Goal: Find specific page/section: Find specific page/section

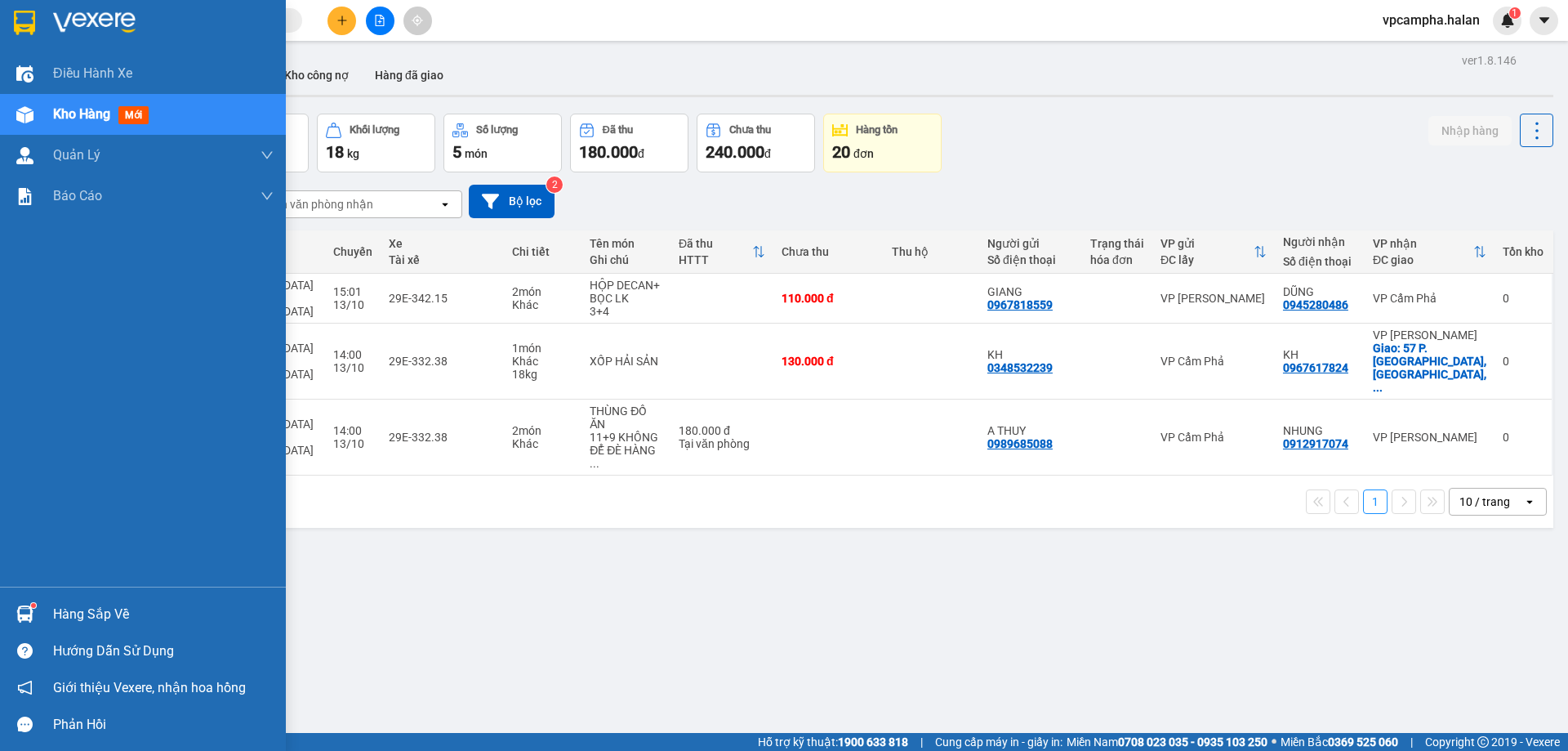
click at [141, 618] on div "Hàng sắp về" at bounding box center [163, 614] width 220 height 24
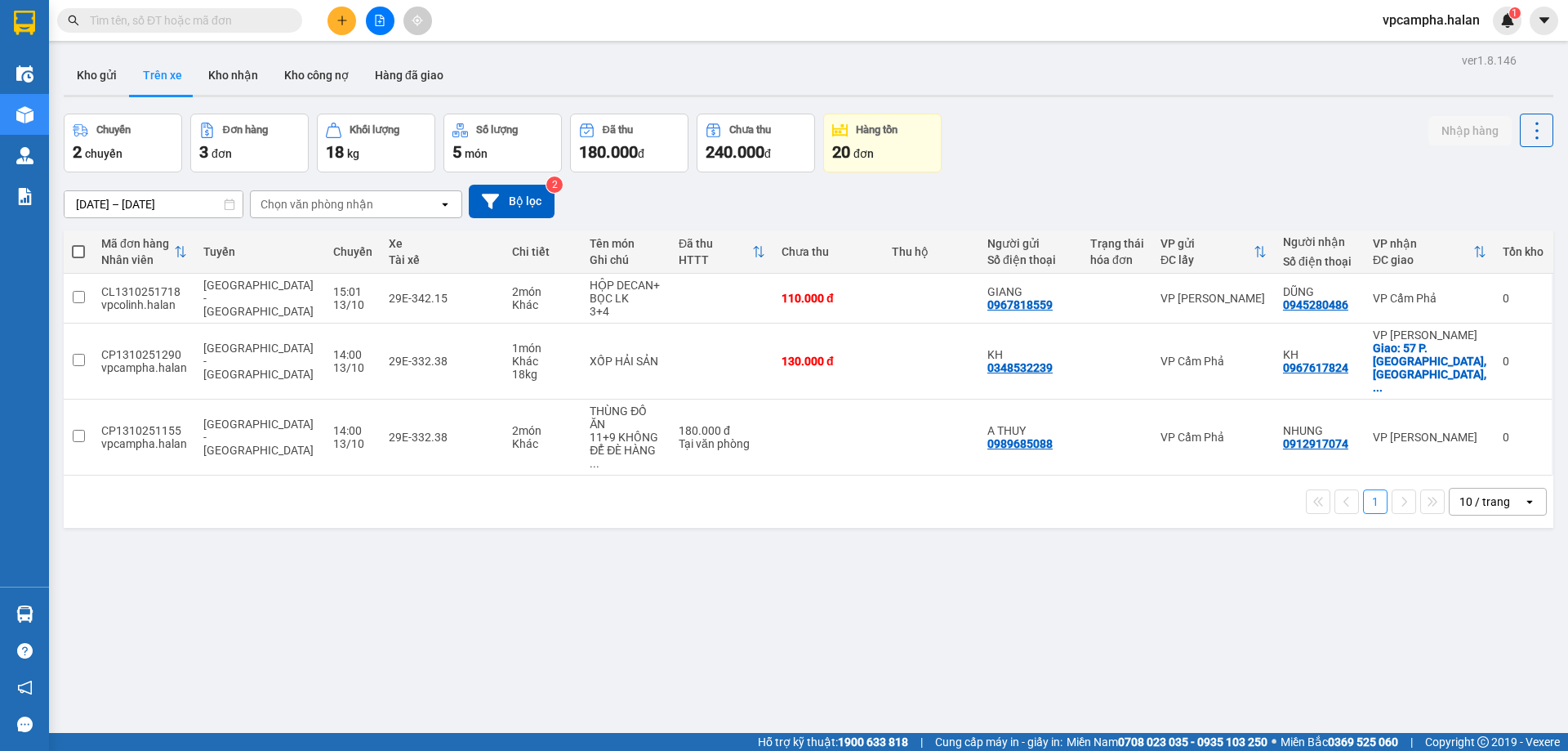
click at [921, 591] on section "Kết quả tìm kiếm ( 0 ) Bộ lọc No Data vpcampha.halan 1 Điều hành xe Kho hàng mớ…" at bounding box center [784, 375] width 1568 height 751
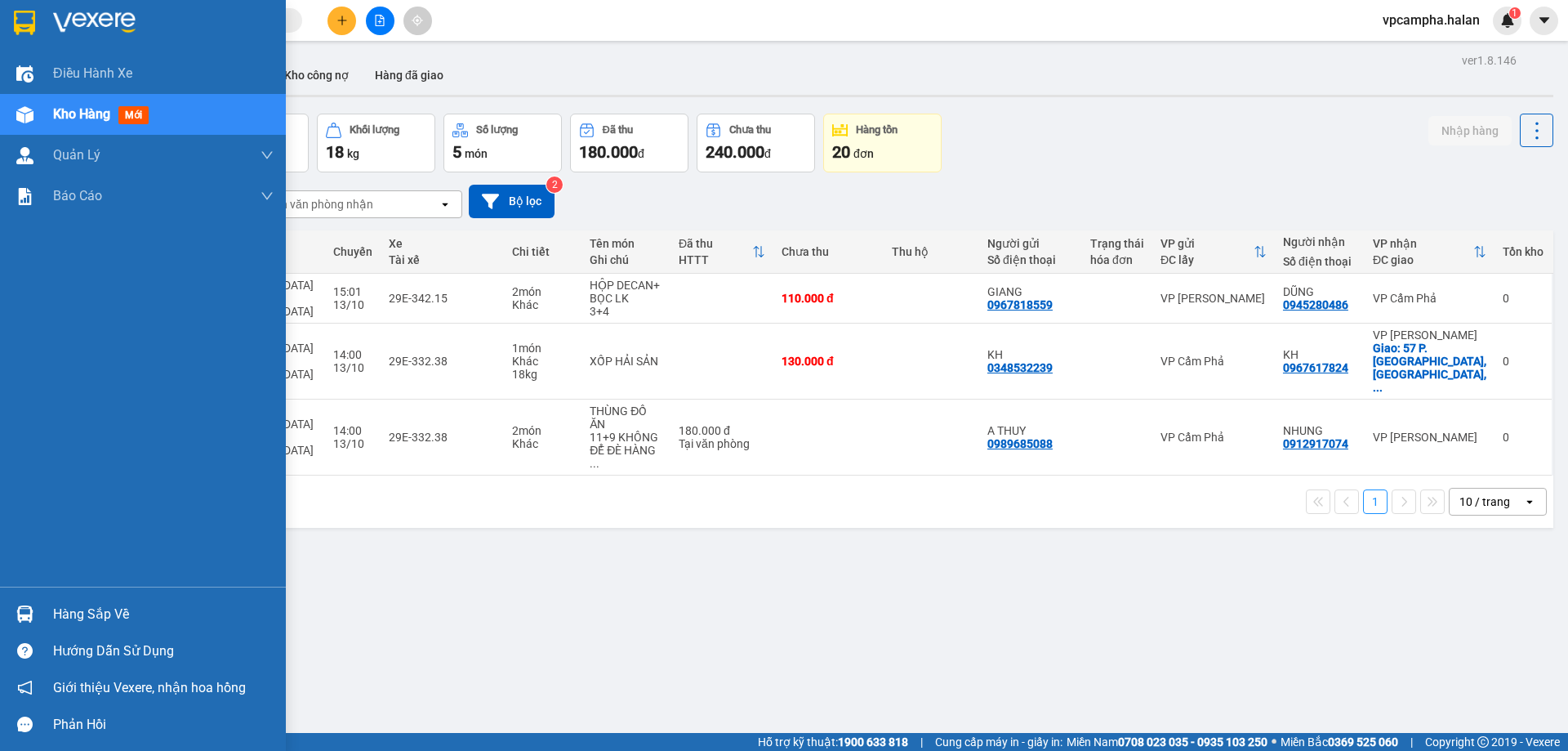
click at [30, 606] on img at bounding box center [24, 614] width 17 height 17
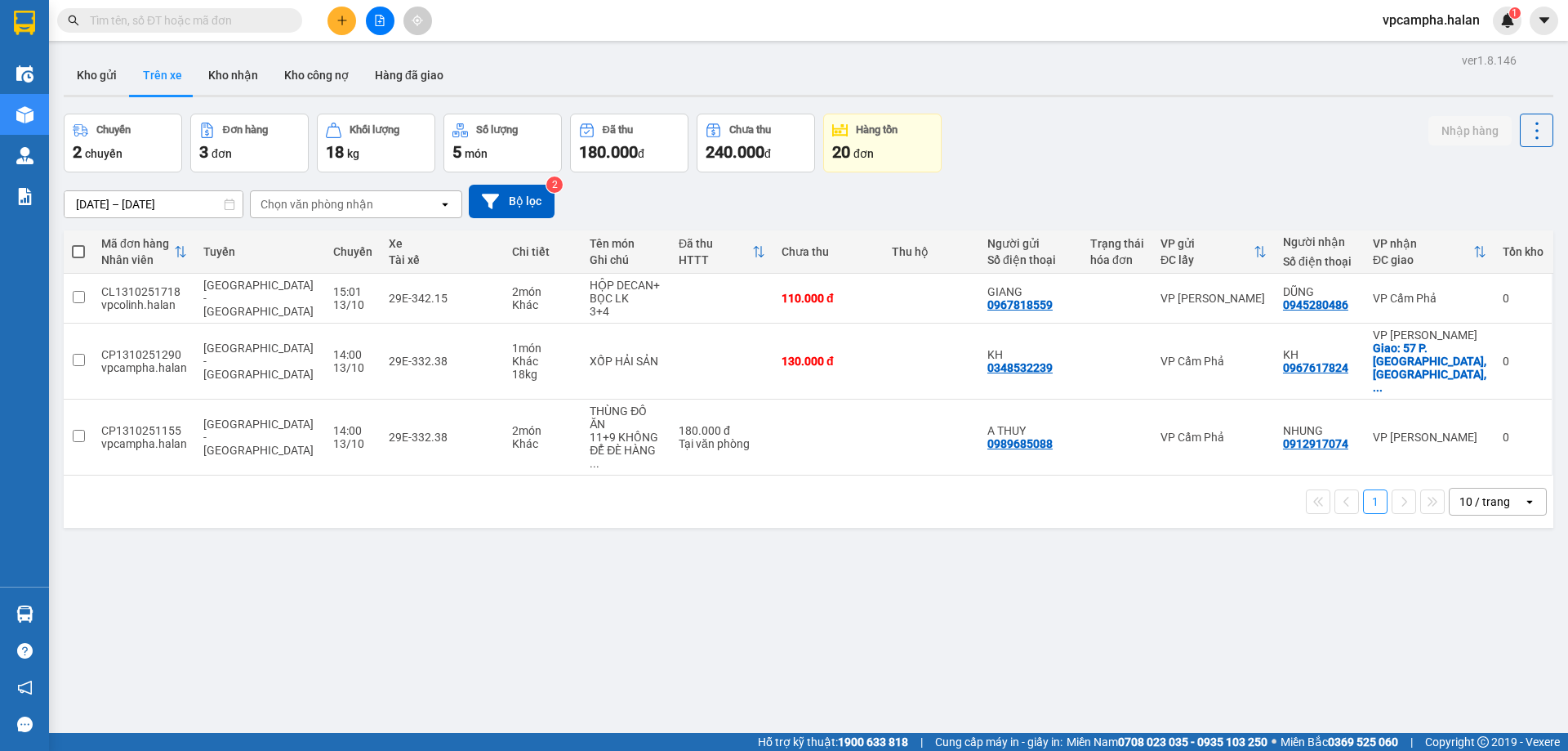
click at [831, 546] on section "Kết quả tìm kiếm ( 0 ) Bộ lọc No Data vpcampha.halan 1 Điều hành xe Kho hàng mớ…" at bounding box center [784, 375] width 1568 height 751
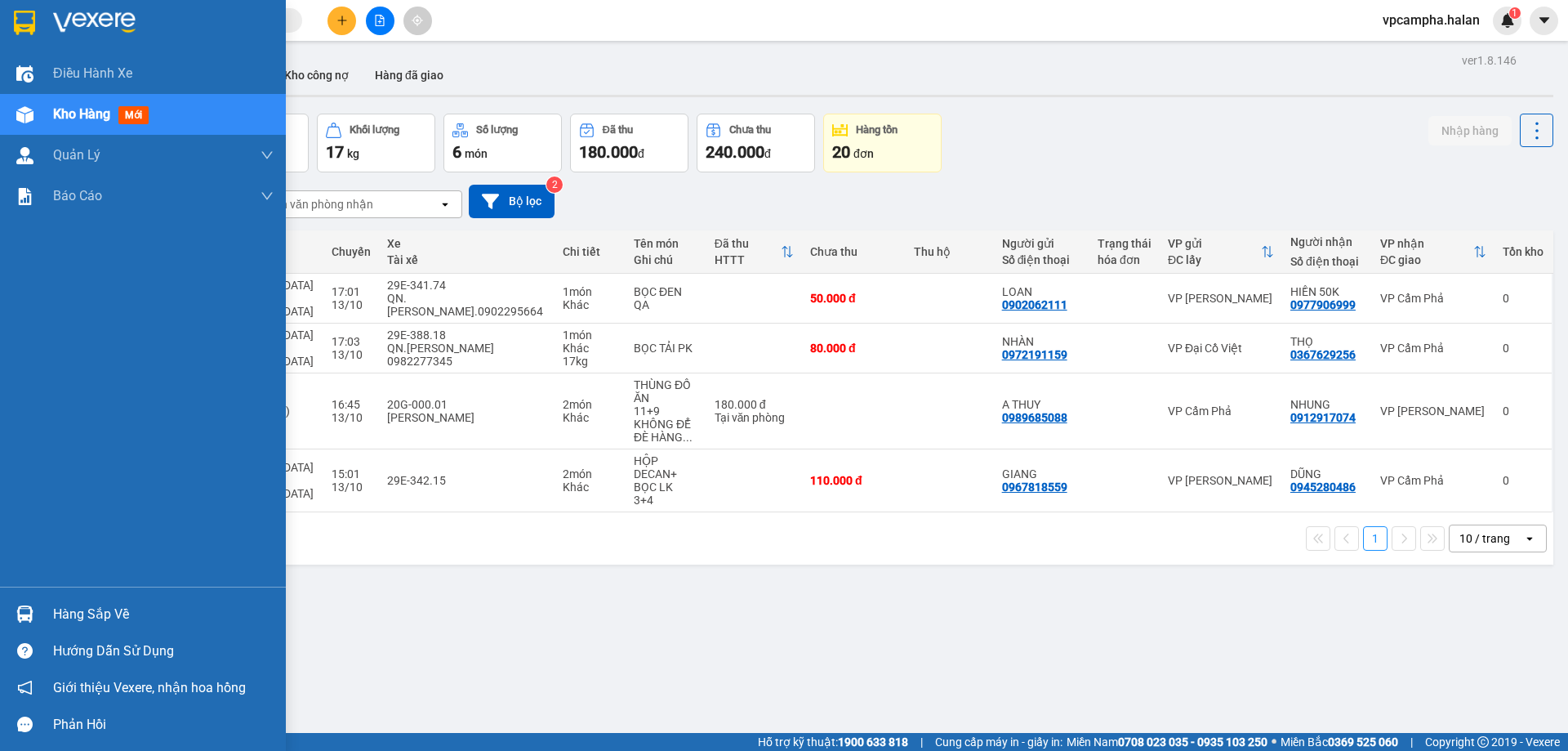
click at [60, 612] on div "Hàng sắp về" at bounding box center [163, 614] width 220 height 24
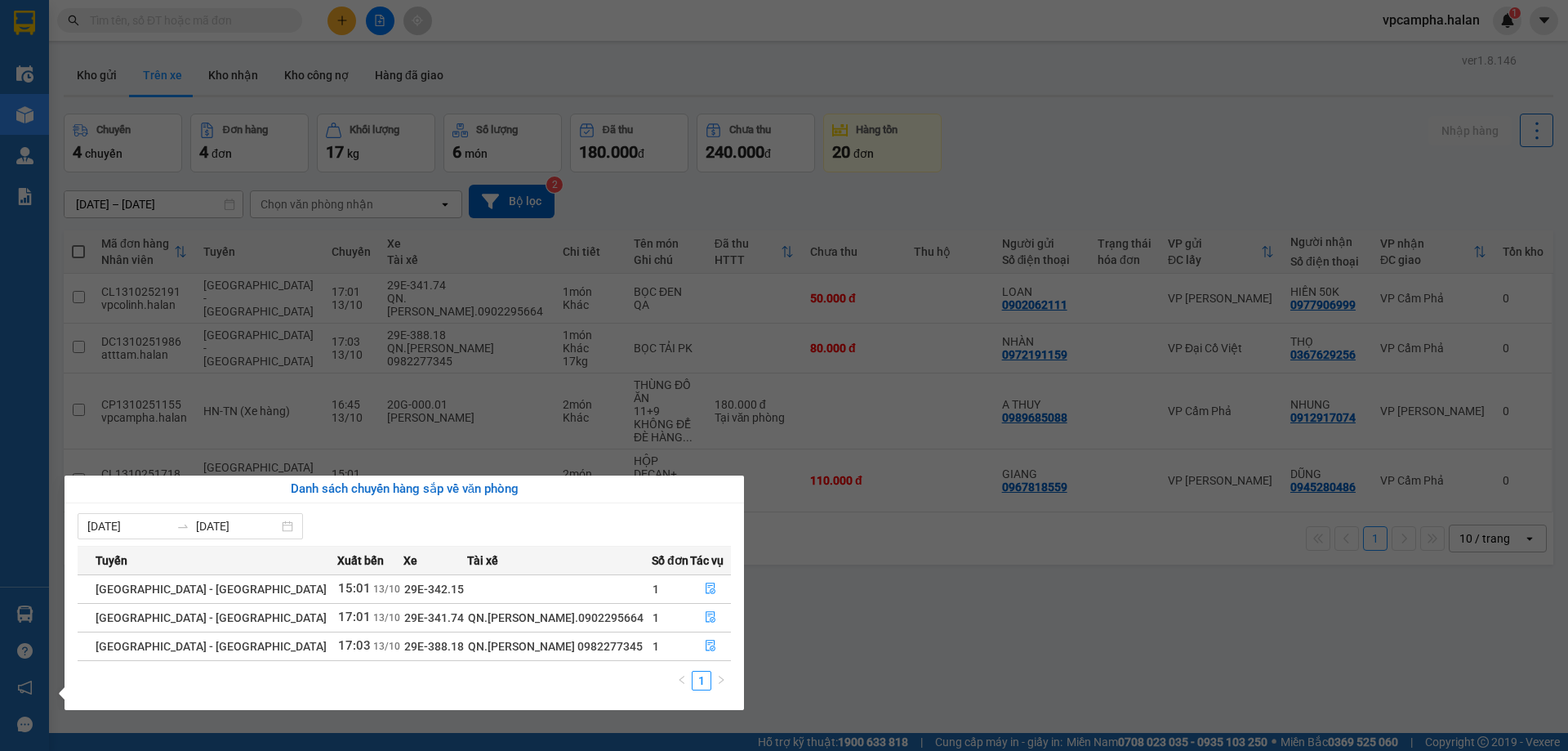
click at [821, 615] on section "Kết quả tìm kiếm ( 0 ) Bộ lọc No Data vpcampha.halan 1 Điều hành xe Kho hàng mớ…" at bounding box center [784, 375] width 1568 height 751
